Goal: Information Seeking & Learning: Learn about a topic

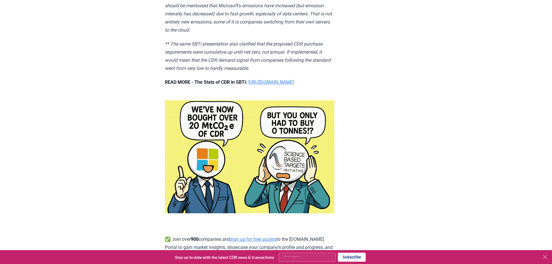
scroll to position [513, 0]
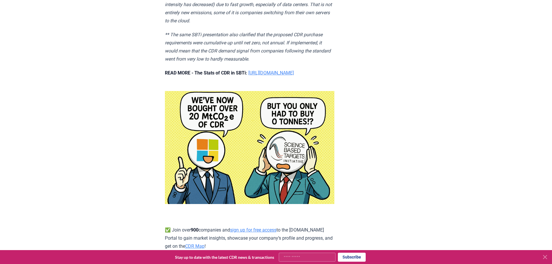
click at [294, 72] on link "https://www.cdr.fyi/blog/the-stats-of-cdr-in-sbti" at bounding box center [272, 73] width 46 height 6
click at [278, 77] on p "READ MORE - The Stats of CDR in SBTi: https://www.cdr.fyi/blog/the-stats-of-cdr…" at bounding box center [250, 73] width 170 height 8
drag, startPoint x: 254, startPoint y: 72, endPoint x: 188, endPoint y: 77, distance: 66.4
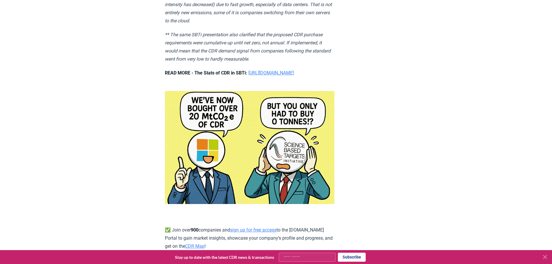
click at [209, 77] on p "READ MORE - The Stats of CDR in SBTi: https://www.cdr.fyi/blog/the-stats-of-cdr…" at bounding box center [250, 73] width 170 height 8
copy link "https://www.cdr.fyi/blog/the-stats-of-cdr-in-sbti"
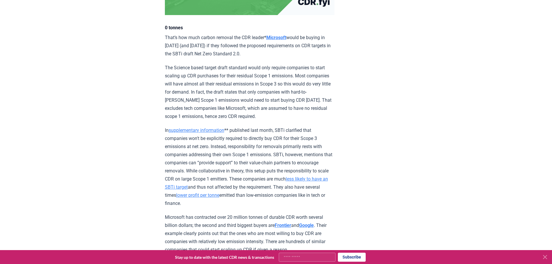
scroll to position [0, 0]
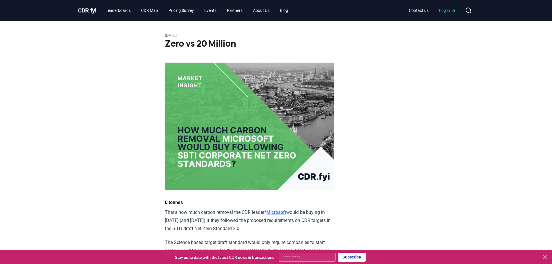
click at [446, 12] on span "Log in" at bounding box center [447, 11] width 17 height 6
click at [211, 10] on link "Events" at bounding box center [210, 10] width 21 height 10
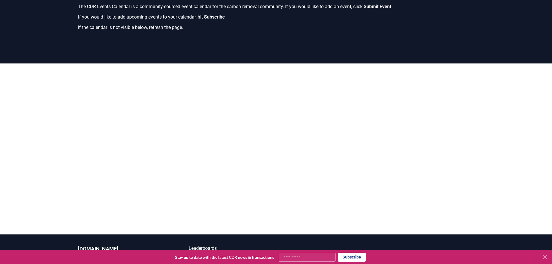
scroll to position [117, 0]
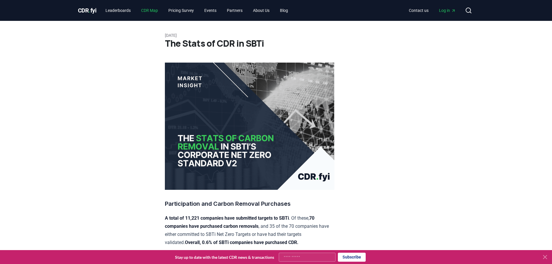
click at [150, 10] on link "CDR Map" at bounding box center [150, 10] width 26 height 10
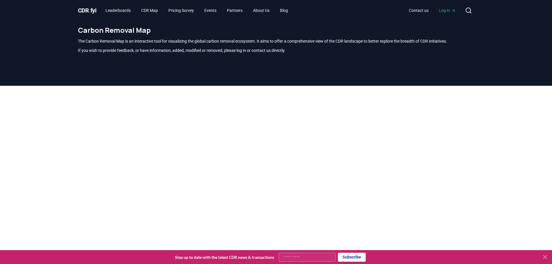
scroll to position [48, 0]
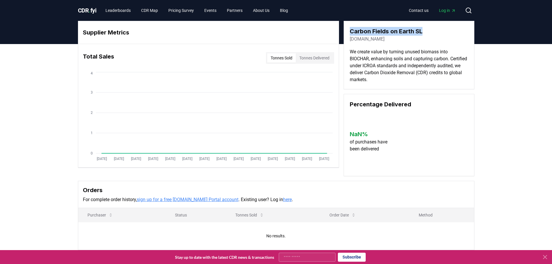
drag, startPoint x: 422, startPoint y: 32, endPoint x: 350, endPoint y: 30, distance: 71.9
click at [350, 30] on h3 "Carbon Fields on Earth SL" at bounding box center [386, 31] width 73 height 9
click at [405, 41] on div "carbonfields.earth" at bounding box center [386, 39] width 73 height 7
click at [385, 39] on link "carbonfields.earth" at bounding box center [367, 39] width 35 height 7
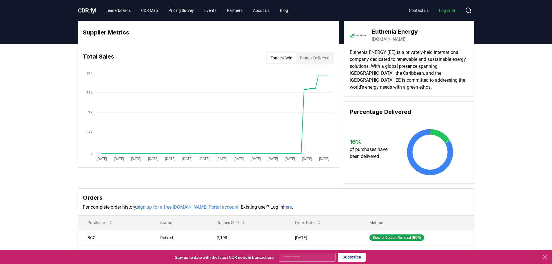
click at [405, 39] on link "[DOMAIN_NAME]" at bounding box center [389, 39] width 35 height 7
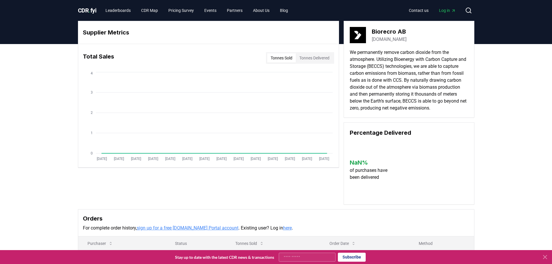
click at [381, 41] on link "[DOMAIN_NAME]" at bounding box center [389, 39] width 35 height 7
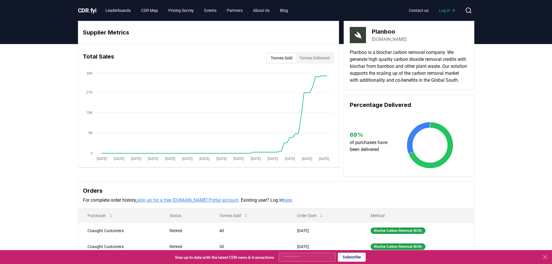
click at [391, 40] on link "[DOMAIN_NAME]" at bounding box center [389, 39] width 35 height 7
